Goal: Find specific page/section: Find specific page/section

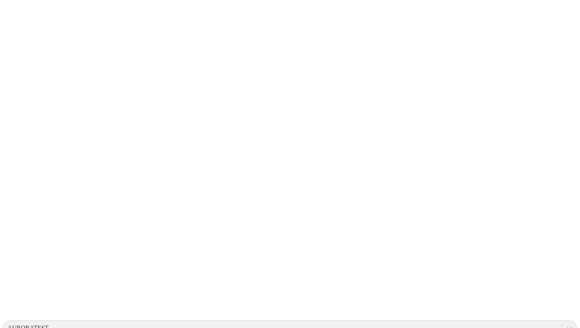
click at [20, 14] on icon at bounding box center [15, 161] width 24 height 316
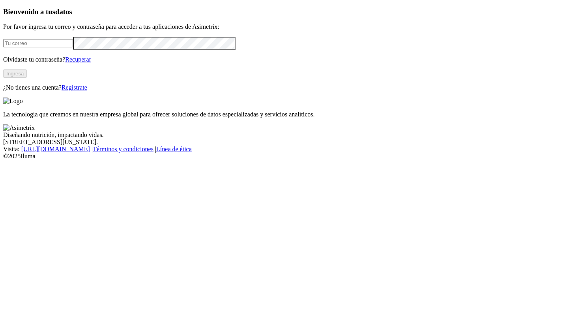
click at [73, 47] on input "email" at bounding box center [38, 43] width 70 height 8
type input "[PERSON_NAME][EMAIL_ADDRESS][PERSON_NAME][DOMAIN_NAME]"
click at [27, 78] on button "Ingresa" at bounding box center [15, 73] width 24 height 8
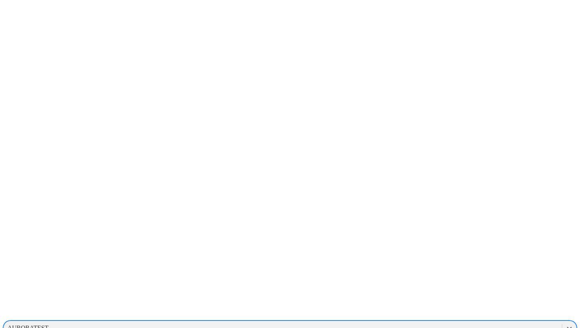
click at [413, 322] on div "AURORATEST" at bounding box center [283, 328] width 558 height 12
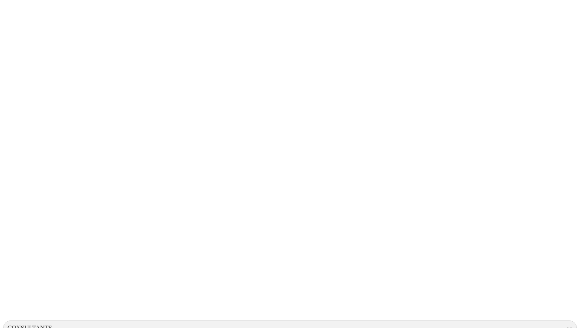
click at [17, 149] on icon at bounding box center [15, 161] width 24 height 24
